Goal: Task Accomplishment & Management: Complete application form

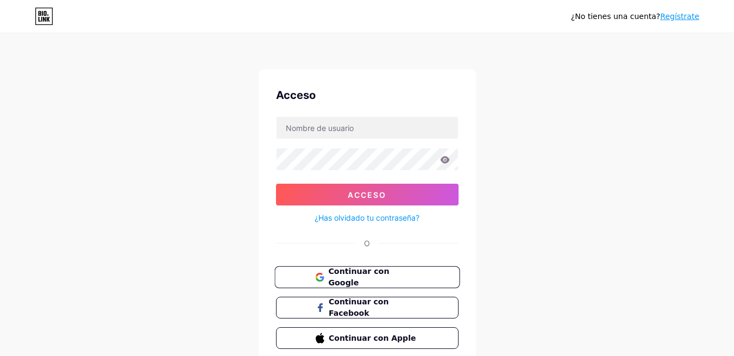
click at [374, 272] on font "Continuar con Google" at bounding box center [358, 277] width 61 height 21
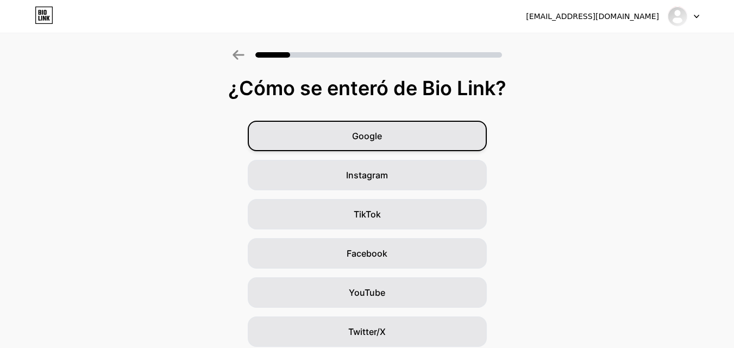
click at [382, 135] on font "Google" at bounding box center [367, 135] width 30 height 11
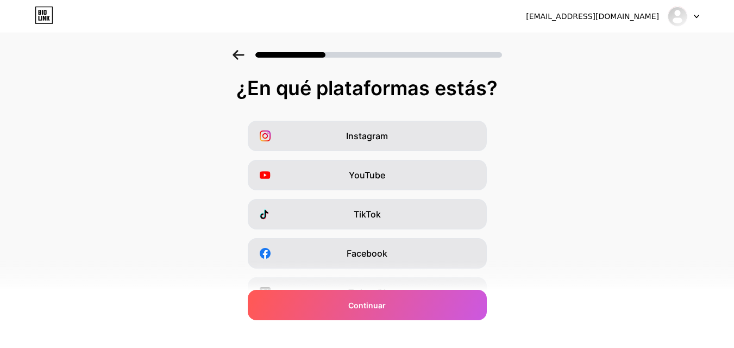
click at [382, 135] on font "Instagram" at bounding box center [367, 135] width 42 height 11
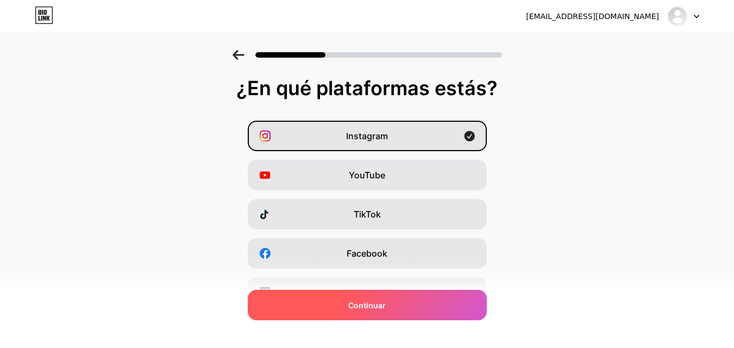
click at [377, 302] on font "Continuar" at bounding box center [367, 305] width 38 height 9
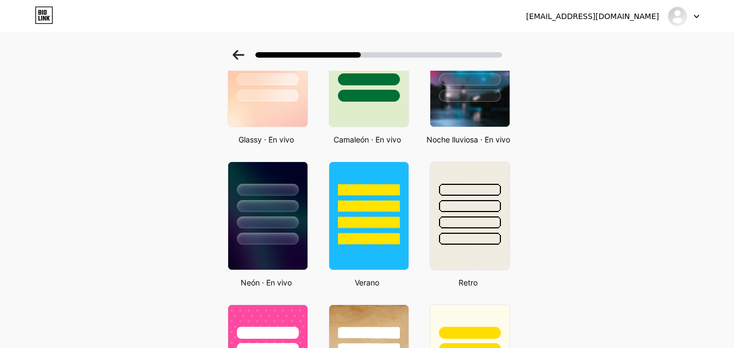
scroll to position [413, 0]
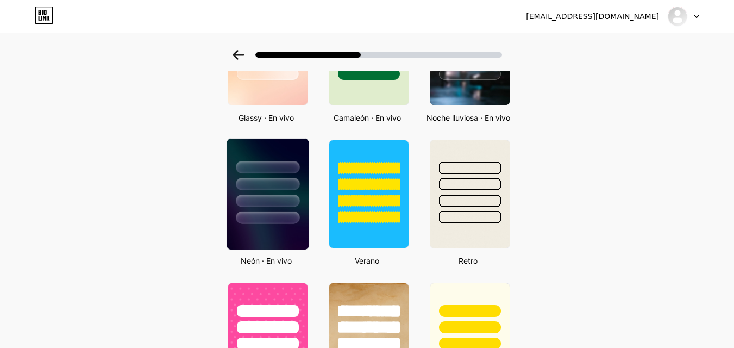
click at [279, 190] on div at bounding box center [268, 184] width 64 height 13
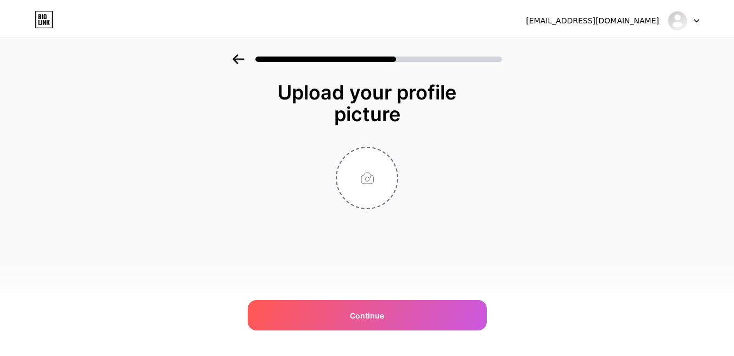
scroll to position [0, 0]
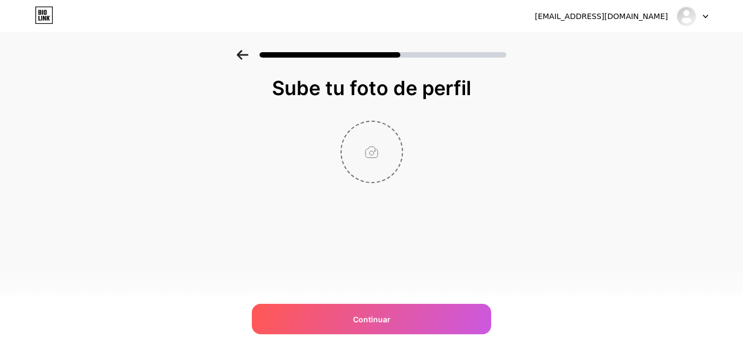
click at [375, 155] on input "file" at bounding box center [371, 152] width 60 height 60
type input "C:\fakepath\ChatGPT Image [DATE], 11_53_34 p.m..png"
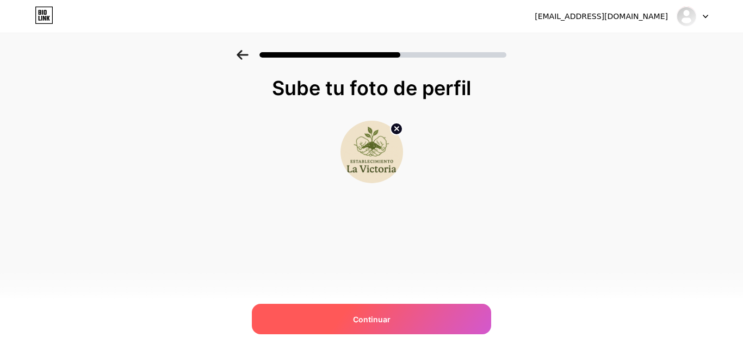
click at [386, 315] on font "Continuar" at bounding box center [372, 319] width 38 height 9
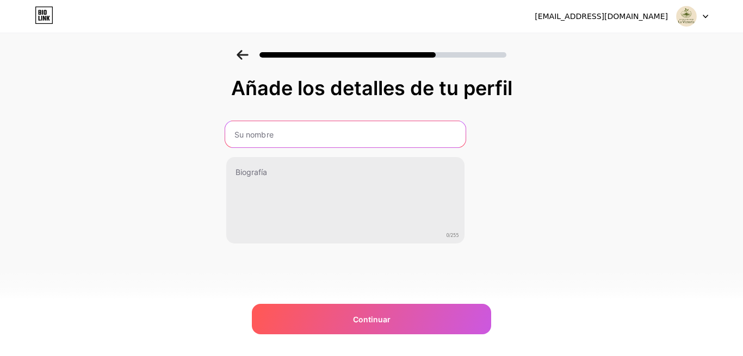
click at [322, 139] on input "text" at bounding box center [345, 134] width 240 height 26
type input "e"
type input "Establecimiento [GEOGRAPHIC_DATA]"
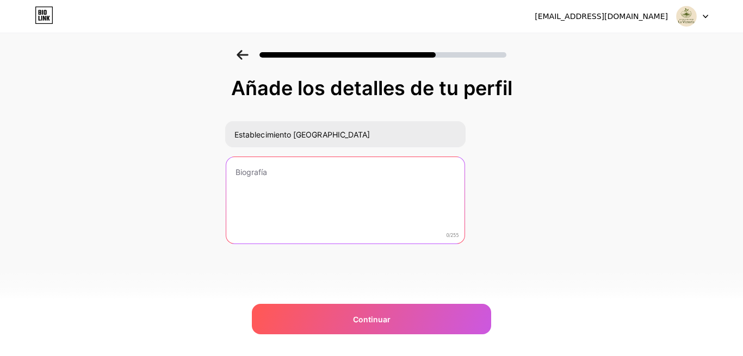
click at [310, 177] on textarea at bounding box center [345, 201] width 238 height 88
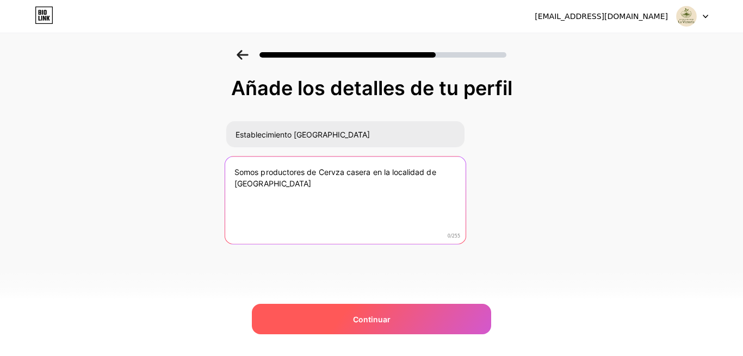
type textarea "Somos productores de Cervza casera en la localidad de [GEOGRAPHIC_DATA]"
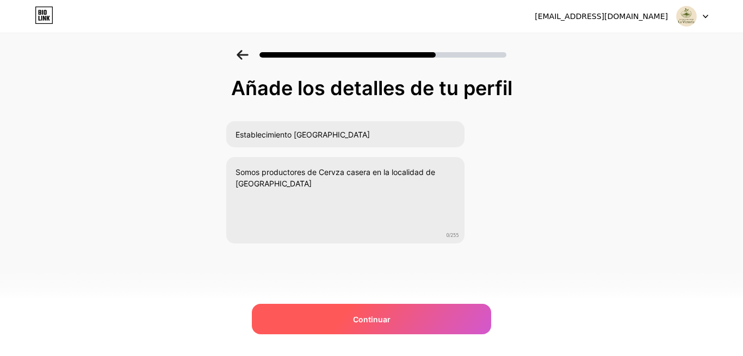
click at [359, 319] on font "Continuar" at bounding box center [372, 319] width 38 height 9
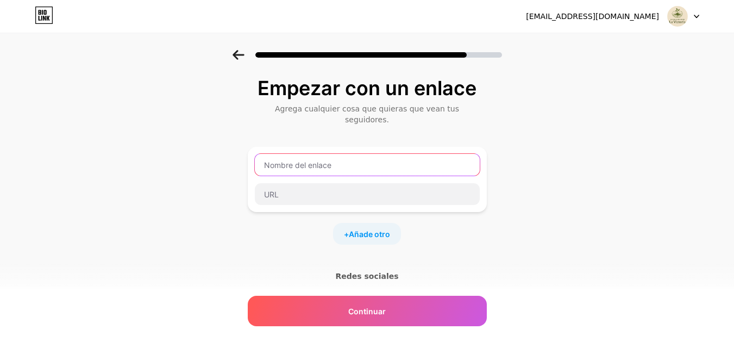
click at [358, 157] on input "text" at bounding box center [367, 165] width 225 height 22
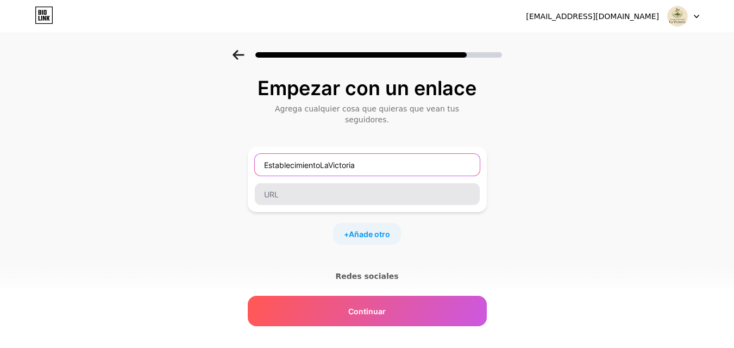
type input "EstablecimientoLaVictoria"
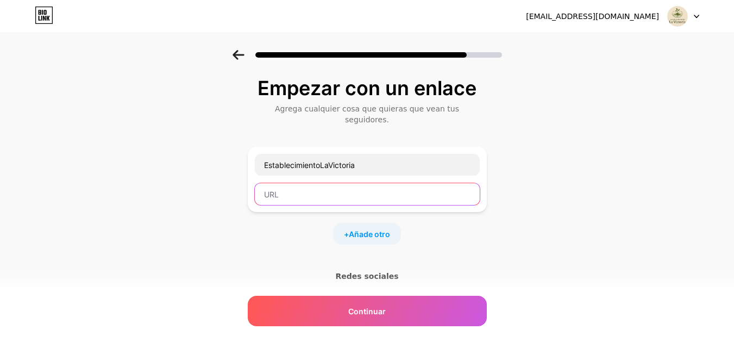
click at [329, 183] on input "text" at bounding box center [367, 194] width 225 height 22
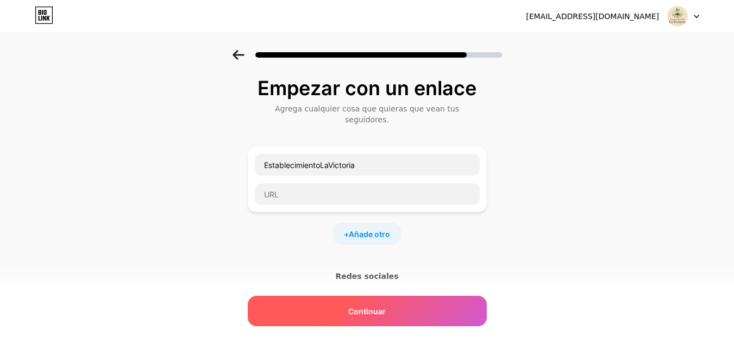
click at [381, 316] on span "Continuar" at bounding box center [367, 310] width 38 height 11
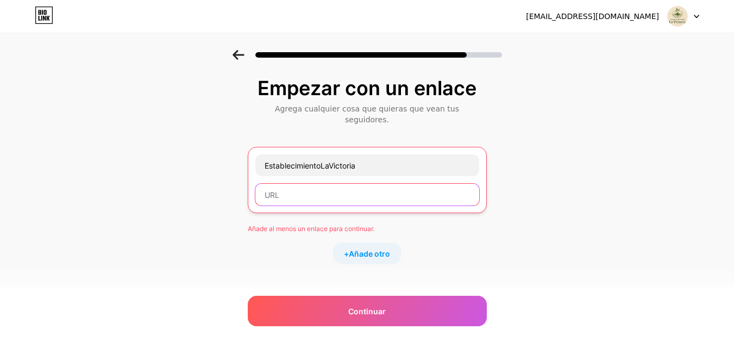
click at [311, 184] on input "text" at bounding box center [367, 195] width 224 height 22
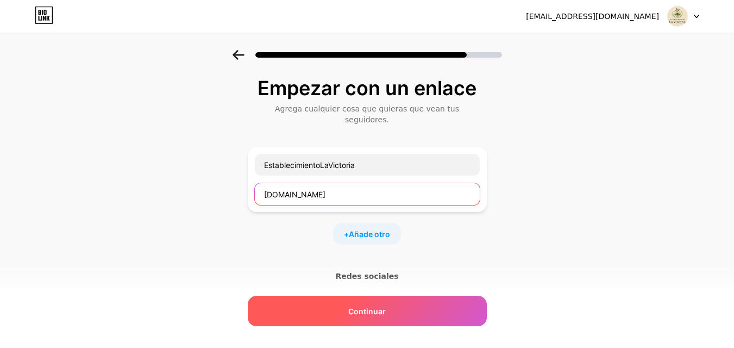
type input "[DOMAIN_NAME]"
click at [370, 313] on font "Continuar" at bounding box center [367, 311] width 38 height 9
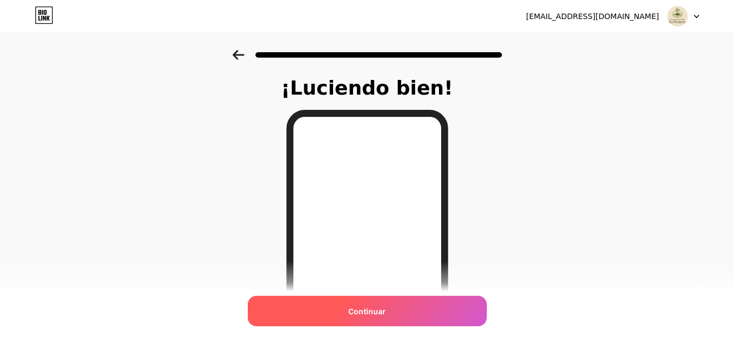
click at [374, 309] on font "Continuar" at bounding box center [367, 311] width 38 height 9
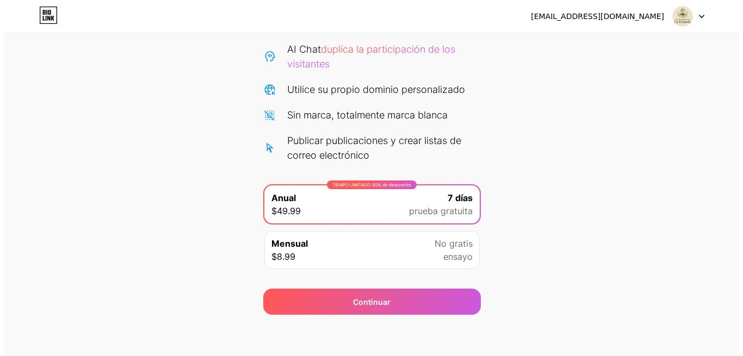
scroll to position [111, 0]
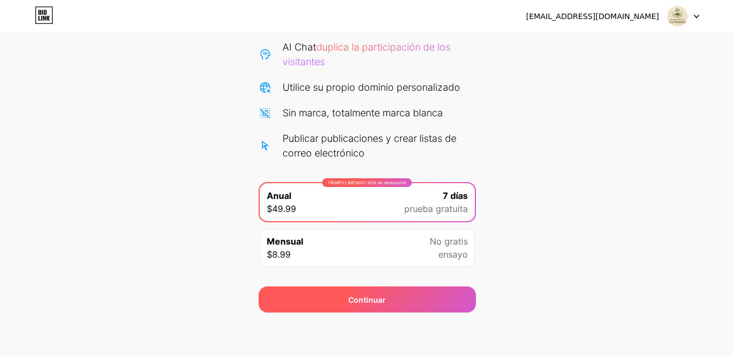
click at [364, 300] on font "Continuar" at bounding box center [367, 299] width 38 height 9
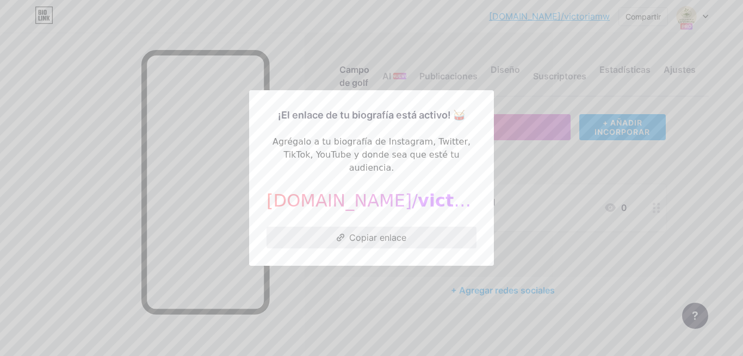
click at [374, 232] on font "Copiar enlace" at bounding box center [377, 237] width 57 height 11
click at [350, 232] on font "Copiar enlace" at bounding box center [377, 237] width 57 height 11
click at [384, 232] on font "Copiar enlace" at bounding box center [377, 237] width 57 height 11
click at [372, 232] on font "Copiar enlace" at bounding box center [377, 237] width 57 height 11
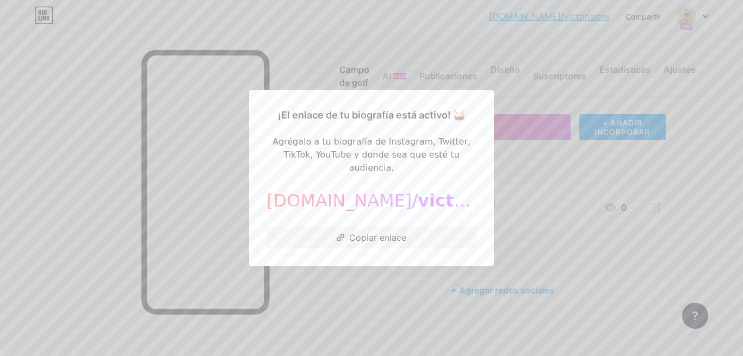
click at [352, 55] on div at bounding box center [371, 178] width 743 height 356
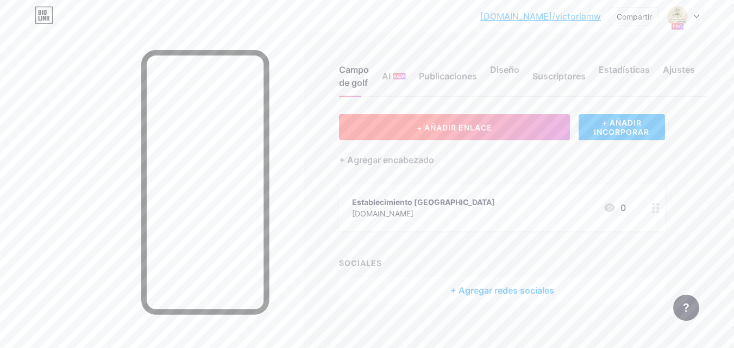
click at [382, 123] on button "+ AÑADIR ENLACE" at bounding box center [454, 127] width 231 height 26
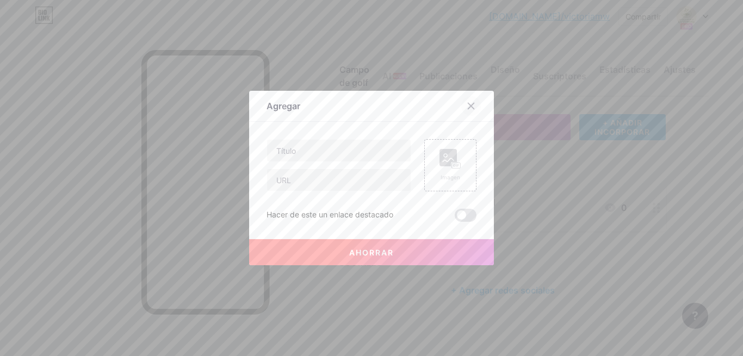
click at [470, 105] on icon at bounding box center [471, 106] width 6 height 6
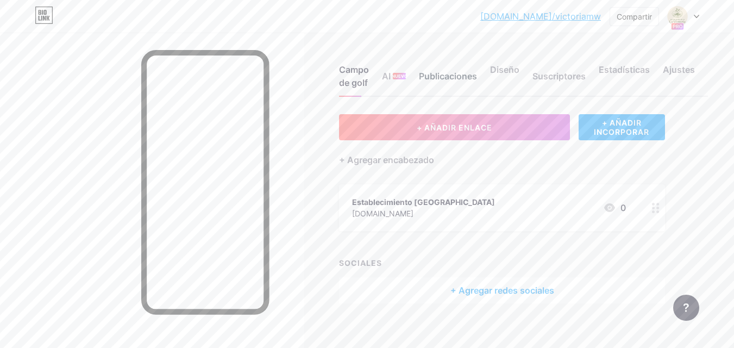
click at [468, 76] on font "Publicaciones" at bounding box center [448, 76] width 58 height 11
click at [505, 70] on font "Diseño" at bounding box center [504, 69] width 29 height 11
click at [594, 134] on font "+ AÑADIR INCORPORAR" at bounding box center [621, 127] width 55 height 18
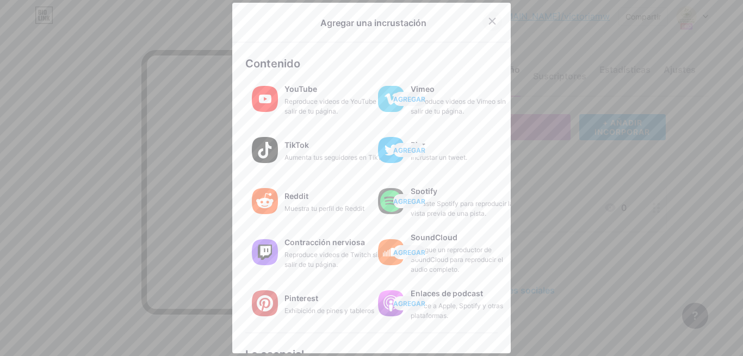
click at [495, 21] on div at bounding box center [492, 21] width 20 height 20
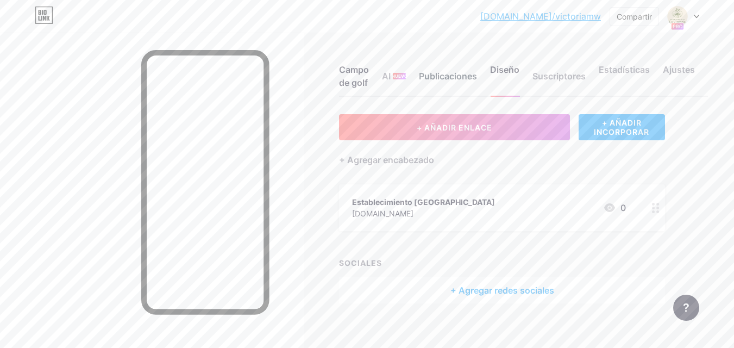
click at [453, 84] on div "Publicaciones" at bounding box center [448, 79] width 58 height 33
